Goal: Task Accomplishment & Management: Use online tool/utility

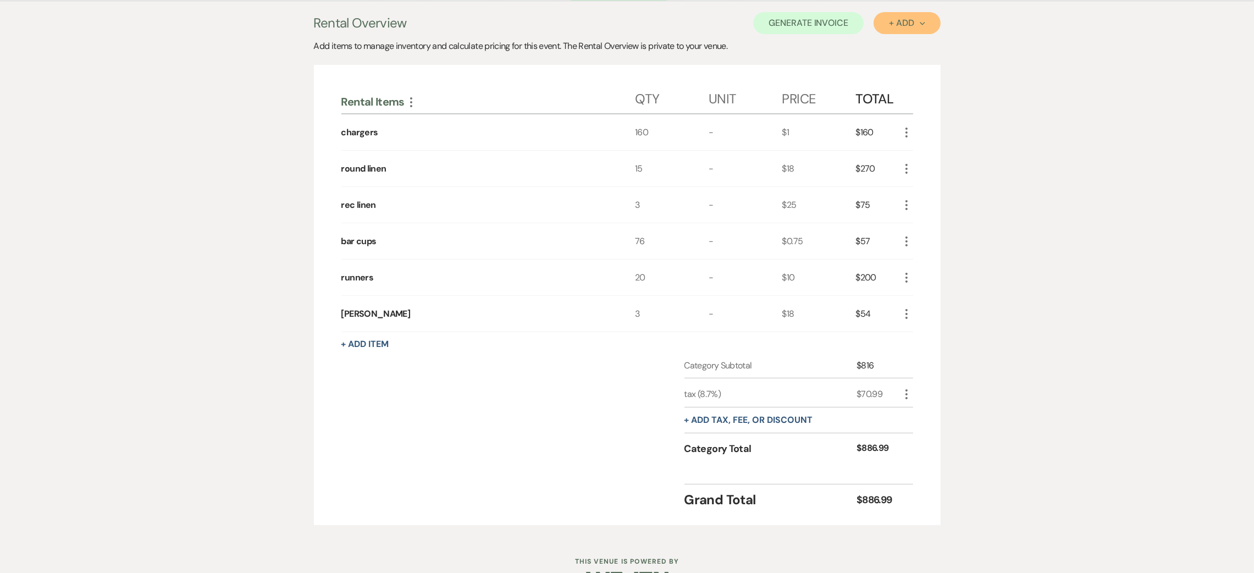
click at [901, 14] on button "+ Add Next" at bounding box center [907, 23] width 67 height 22
click at [901, 46] on button "Item" at bounding box center [902, 48] width 56 height 17
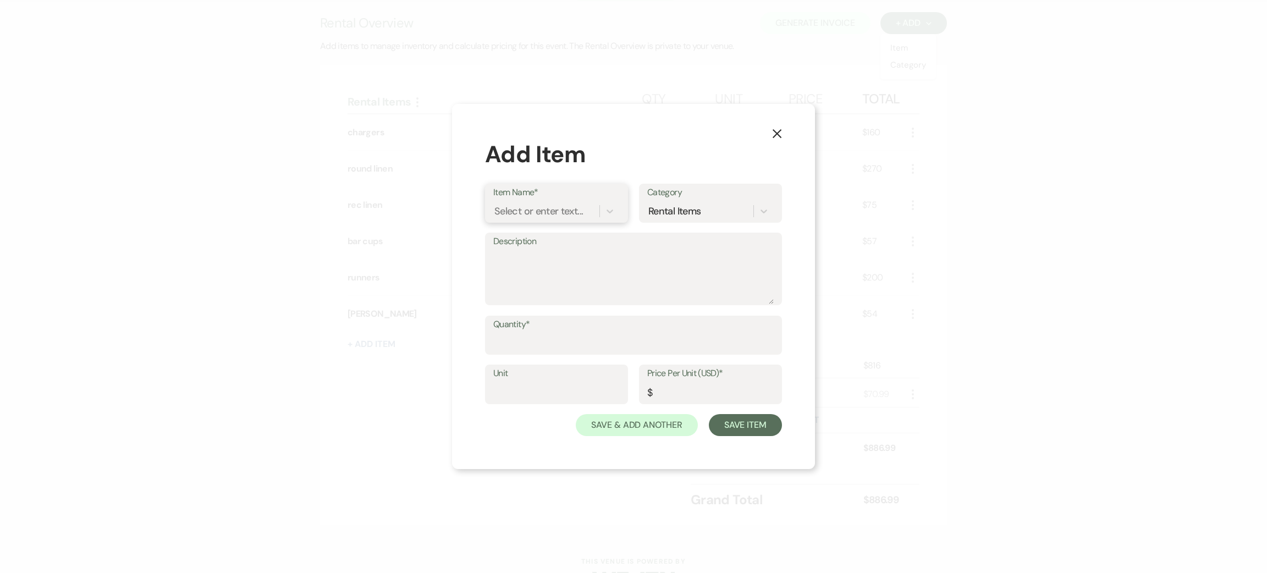
click at [547, 210] on div "Select or enter text..." at bounding box center [538, 210] width 89 height 15
type input "craft"
click at [547, 239] on div "+ Add "craft"" at bounding box center [556, 239] width 126 height 22
click at [558, 348] on input "Quantity*" at bounding box center [633, 342] width 280 height 21
type input "20"
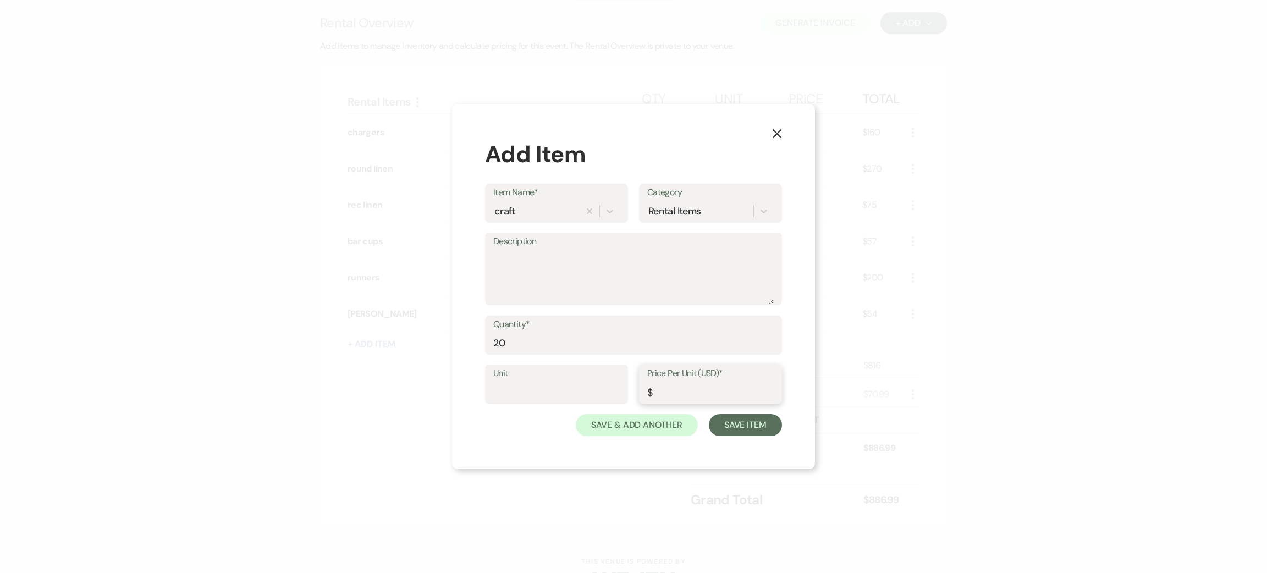
click at [705, 394] on input "Price Per Unit (USD)*" at bounding box center [710, 392] width 126 height 21
type input "1"
type input "2"
click at [734, 420] on button "Save Item" at bounding box center [745, 425] width 73 height 22
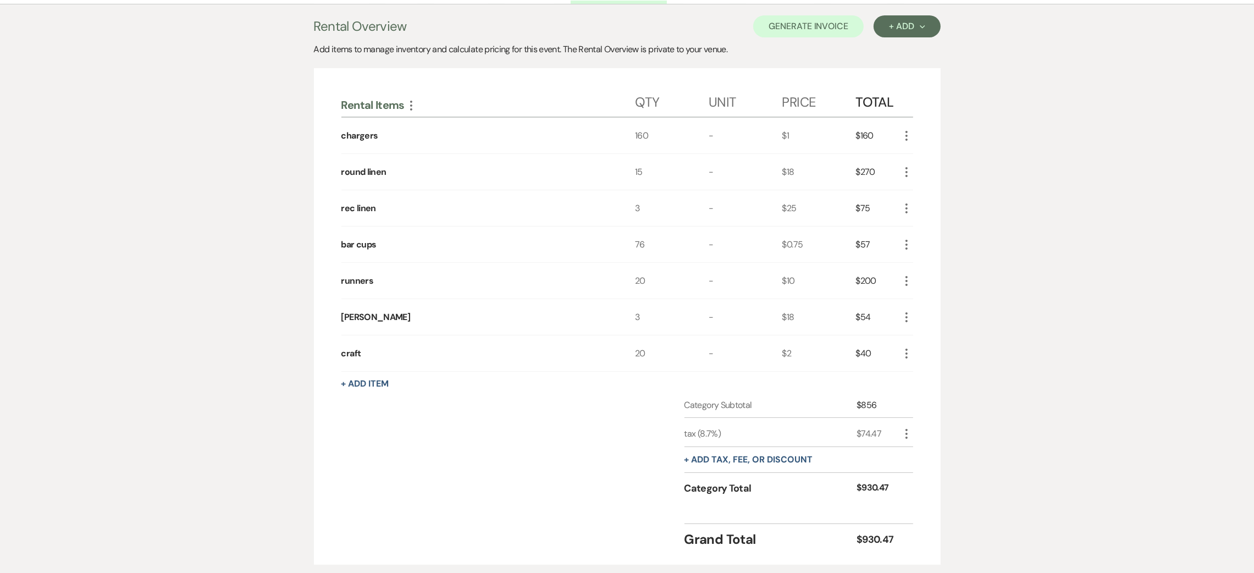
scroll to position [215, 0]
